Goal: Task Accomplishment & Management: Use online tool/utility

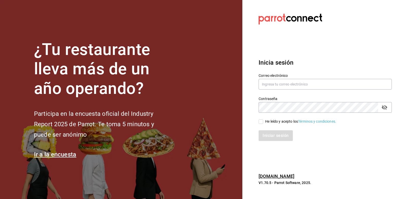
click at [211, 141] on section "¿Tu restaurante lleva más de un año operando? Participa en la encuesta oficial …" at bounding box center [121, 99] width 243 height 199
click at [287, 86] on input "text" at bounding box center [325, 84] width 133 height 11
type input "[EMAIL_ADDRESS][DOMAIN_NAME]"
click at [271, 120] on div "He leído y acepto los Términos y condiciones." at bounding box center [300, 121] width 71 height 5
click at [263, 120] on input "He leído y acepto los Términos y condiciones." at bounding box center [261, 121] width 5 height 5
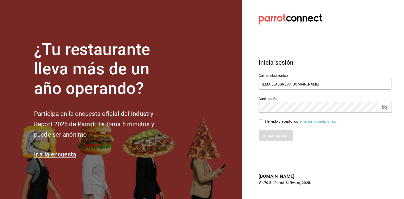
checkbox input "true"
click at [275, 134] on button "Iniciar sesión" at bounding box center [276, 135] width 35 height 11
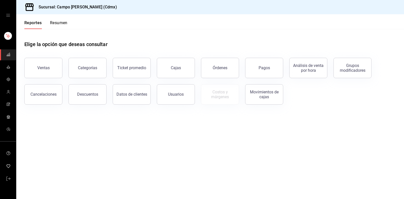
drag, startPoint x: 49, startPoint y: 72, endPoint x: 25, endPoint y: 62, distance: 25.8
click at [31, 64] on button "Ventas" at bounding box center [43, 68] width 38 height 20
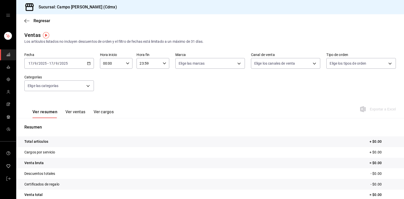
click at [89, 67] on div "[DATE] [DATE] - [DATE] [DATE]" at bounding box center [59, 63] width 70 height 11
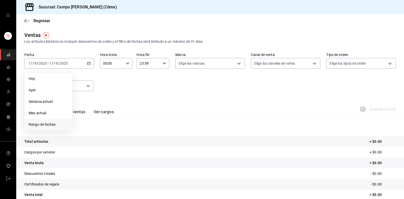
click at [43, 122] on span "Rango de fechas" at bounding box center [48, 124] width 39 height 5
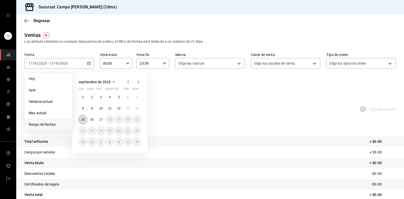
click at [85, 118] on abbr "15" at bounding box center [82, 120] width 3 height 4
click at [92, 120] on abbr "16" at bounding box center [91, 120] width 3 height 4
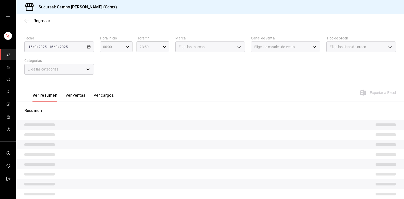
scroll to position [25, 0]
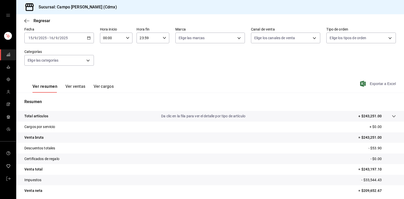
click at [378, 84] on span "Exportar a Excel" at bounding box center [378, 84] width 35 height 6
